Goal: Information Seeking & Learning: Learn about a topic

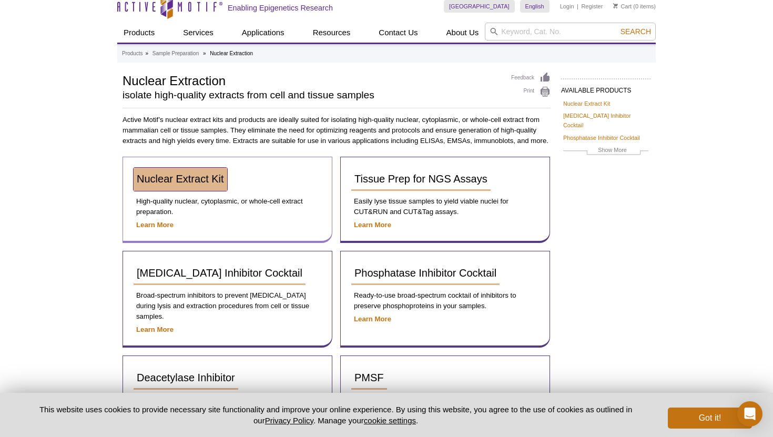
click at [213, 189] on link "Nuclear Extract Kit" at bounding box center [181, 179] width 94 height 23
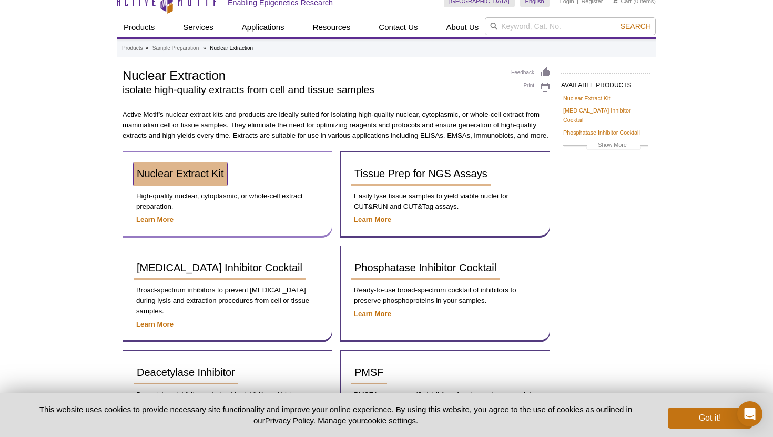
scroll to position [9, 0]
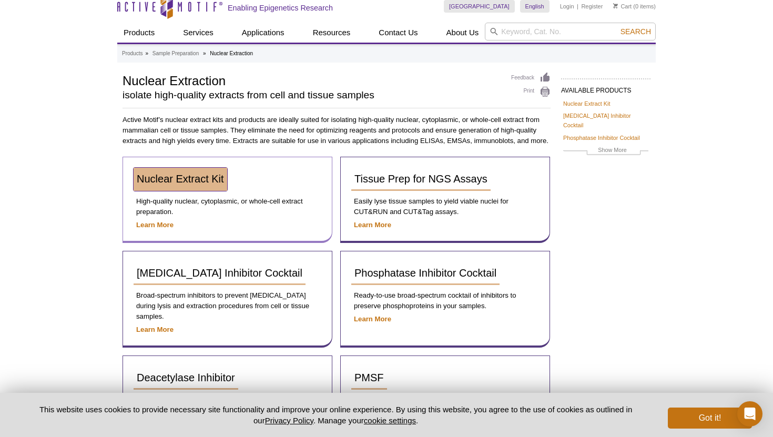
click at [205, 180] on span "Nuclear Extract Kit" at bounding box center [180, 179] width 87 height 12
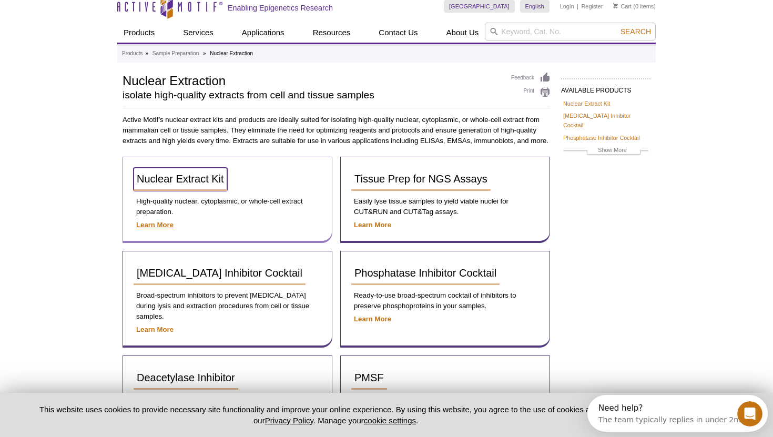
scroll to position [0, 0]
click at [149, 225] on strong "Learn More" at bounding box center [154, 225] width 37 height 8
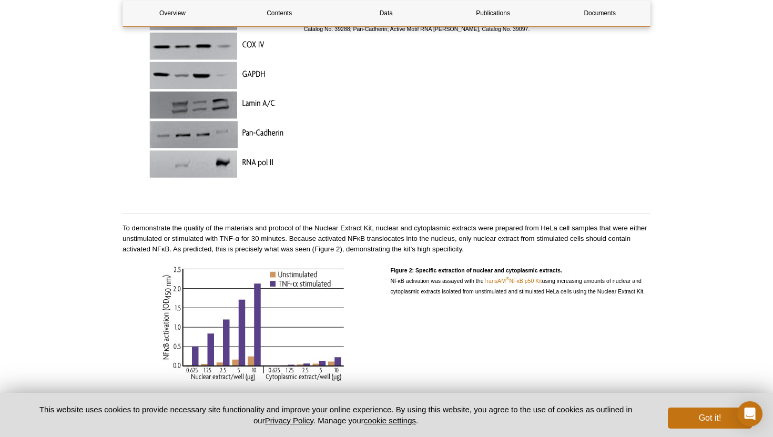
scroll to position [1025, 0]
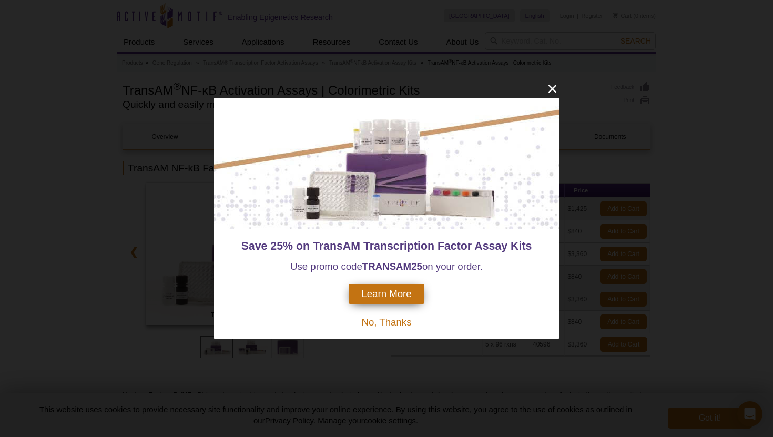
click at [396, 322] on span "No, Thanks" at bounding box center [386, 322] width 50 height 11
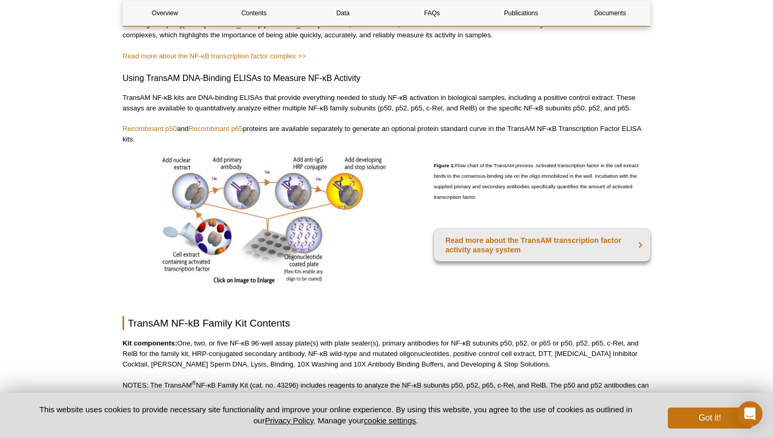
scroll to position [392, 0]
drag, startPoint x: 310, startPoint y: 107, endPoint x: 478, endPoint y: 111, distance: 168.4
click at [478, 111] on p "TransAM NF-κB kits are DNA-binding ELISAs that provide everything needed to stu…" at bounding box center [387, 102] width 528 height 21
